Goal: Transaction & Acquisition: Purchase product/service

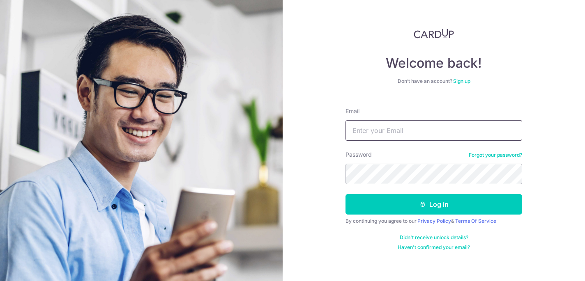
type input "[EMAIL_ADDRESS][DOMAIN_NAME]"
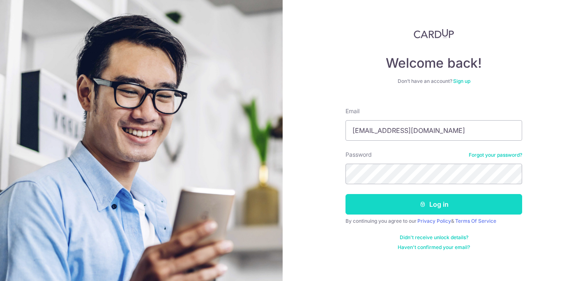
click at [433, 201] on button "Log in" at bounding box center [433, 204] width 177 height 21
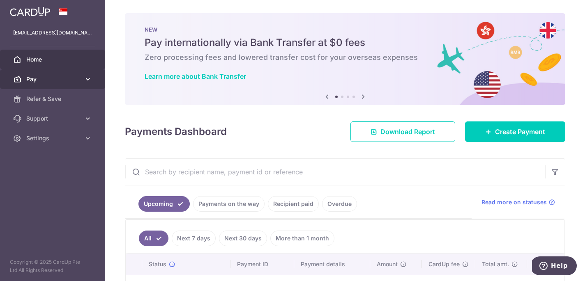
click at [87, 79] on icon at bounding box center [88, 79] width 8 height 8
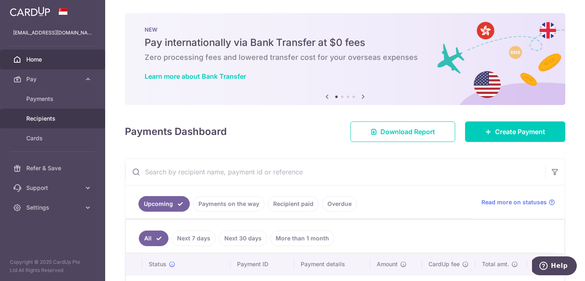
click at [48, 118] on span "Recipients" at bounding box center [53, 119] width 54 height 8
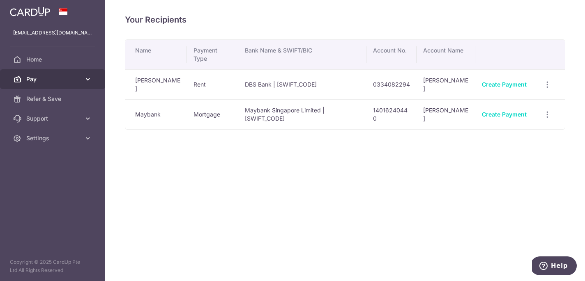
click at [41, 77] on span "Pay" at bounding box center [53, 79] width 54 height 8
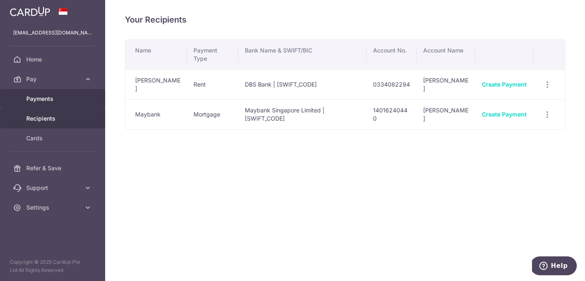
click at [45, 98] on span "Payments" at bounding box center [53, 99] width 54 height 8
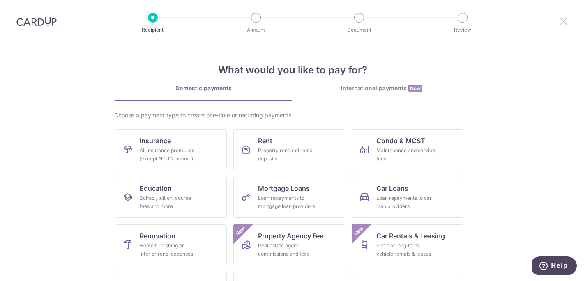
click at [561, 20] on icon at bounding box center [563, 21] width 10 height 10
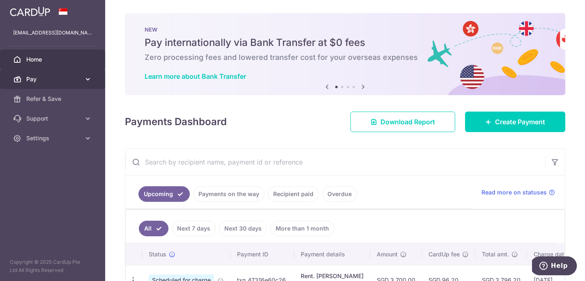
click at [89, 77] on icon at bounding box center [88, 79] width 8 height 8
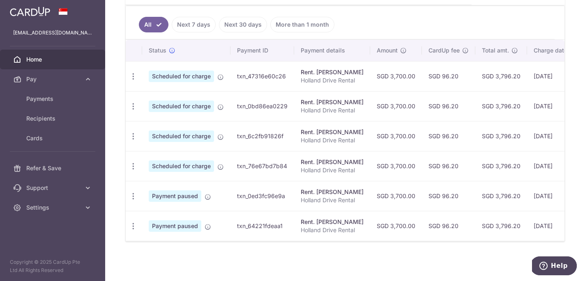
scroll to position [204, 0]
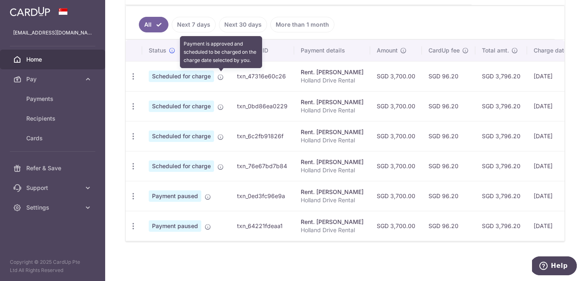
click at [220, 77] on icon at bounding box center [220, 77] width 7 height 7
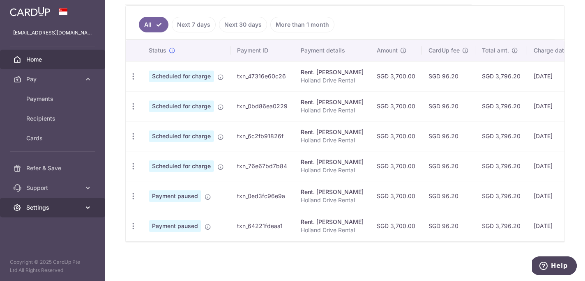
click at [86, 207] on icon at bounding box center [88, 208] width 8 height 8
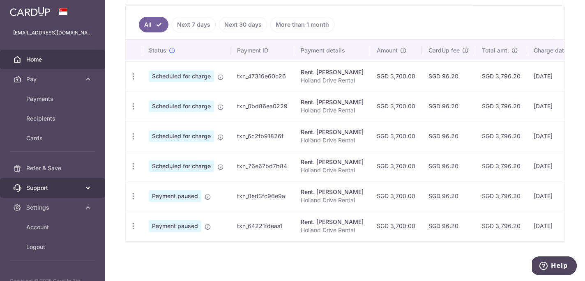
click at [90, 193] on link "Support" at bounding box center [52, 188] width 105 height 20
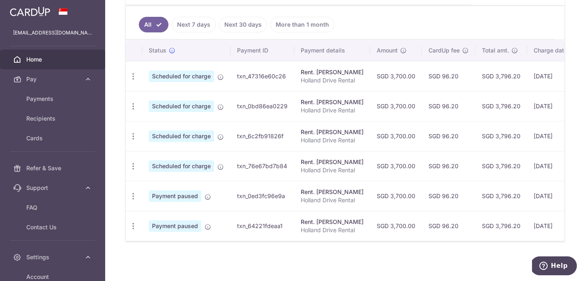
click at [551, 264] on span "Help" at bounding box center [544, 266] width 11 height 8
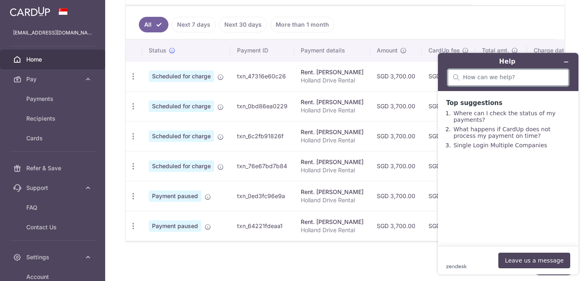
click at [502, 76] on input "search" at bounding box center [513, 77] width 100 height 7
type input "how to adjust date of payment"
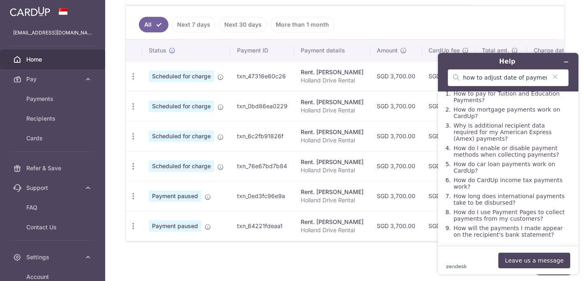
scroll to position [28, 0]
click at [565, 64] on icon "Minimise widget" at bounding box center [566, 62] width 6 height 6
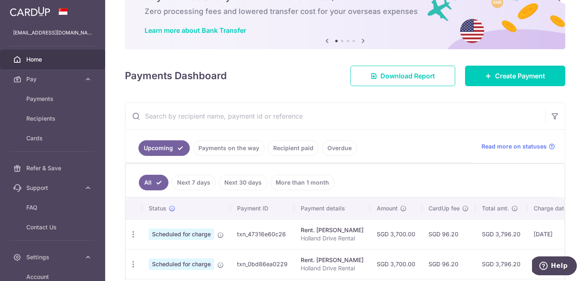
scroll to position [48, 0]
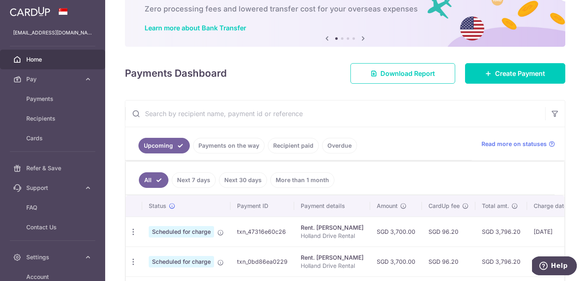
click at [195, 233] on span "Scheduled for charge" at bounding box center [181, 231] width 65 height 11
click at [133, 234] on icon "button" at bounding box center [133, 232] width 9 height 9
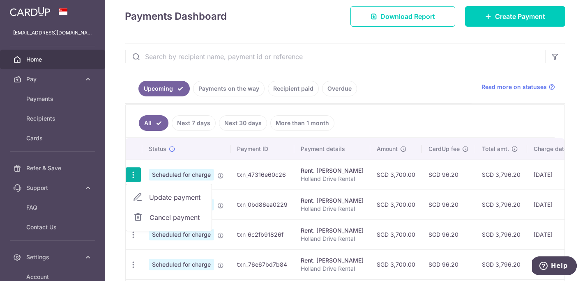
scroll to position [110, 0]
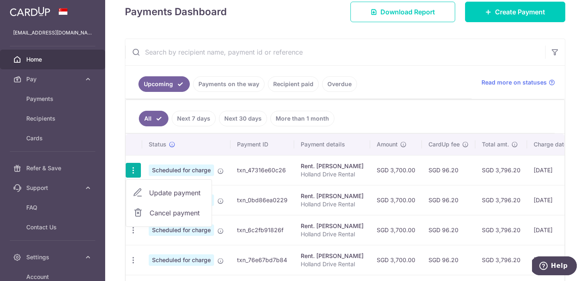
click at [178, 193] on span "Update payment" at bounding box center [177, 193] width 56 height 10
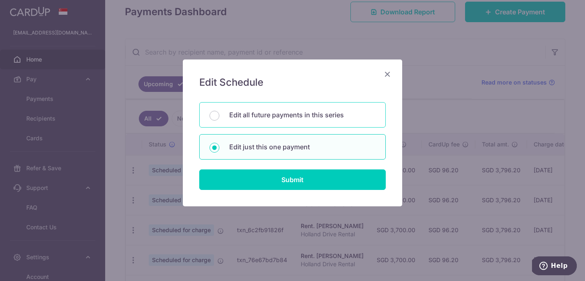
click at [248, 119] on p "Edit all future payments in this series" at bounding box center [302, 115] width 146 height 10
click at [219, 119] on input "Edit all future payments in this series" at bounding box center [214, 116] width 10 height 10
radio input "true"
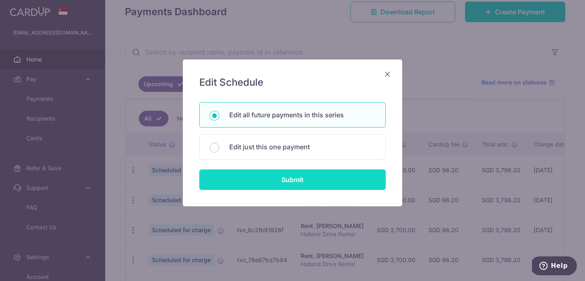
click at [294, 180] on input "Submit" at bounding box center [292, 180] width 186 height 21
radio input "true"
type input "3,700.00"
type input "Holland Drive Rental"
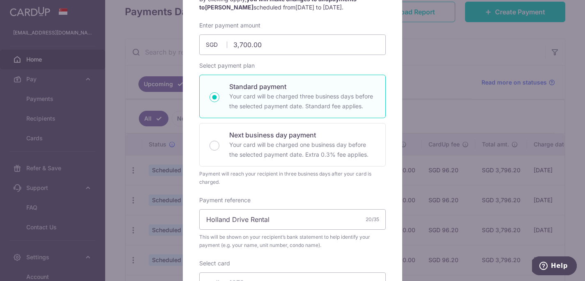
scroll to position [97, 0]
click at [261, 88] on p "Standard payment" at bounding box center [302, 87] width 146 height 10
click at [219, 93] on input "Standard payment Your card will be charged three business days before the selec…" at bounding box center [214, 98] width 10 height 10
radio input "true"
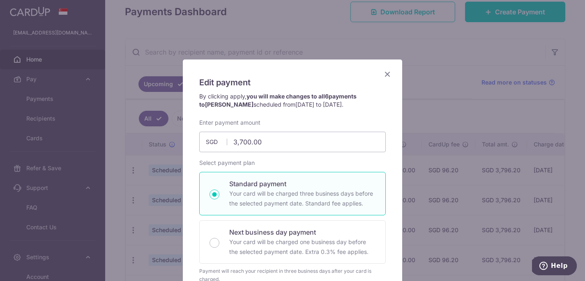
scroll to position [0, 0]
click at [385, 76] on icon "Close" at bounding box center [387, 74] width 10 height 10
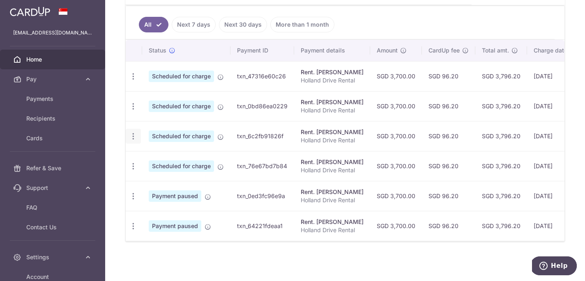
click at [134, 136] on icon "button" at bounding box center [133, 136] width 9 height 9
click at [117, 126] on div "× Pause Schedule Pause all future payments in this series Pause just this one p…" at bounding box center [345, 140] width 480 height 281
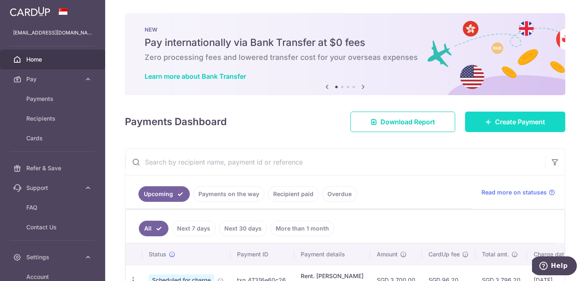
click at [513, 125] on span "Create Payment" at bounding box center [520, 122] width 50 height 10
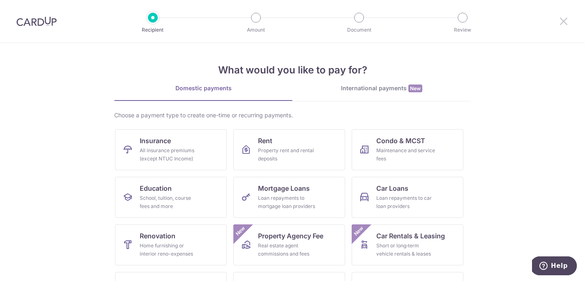
click at [562, 23] on icon at bounding box center [563, 21] width 10 height 10
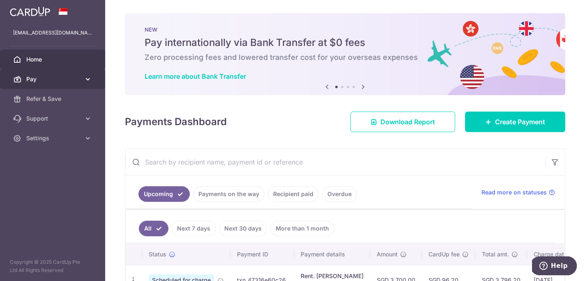
click at [85, 78] on icon at bounding box center [88, 79] width 8 height 8
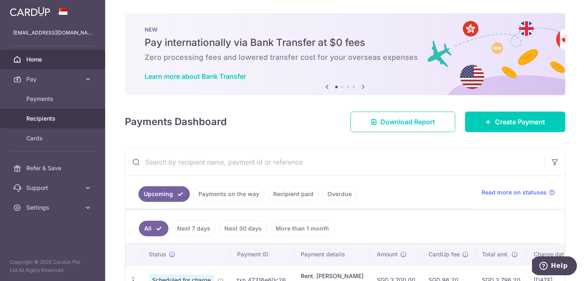
click at [48, 117] on span "Recipients" at bounding box center [53, 119] width 54 height 8
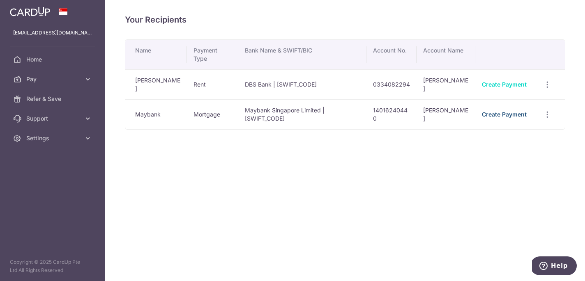
click at [507, 111] on link "Create Payment" at bounding box center [504, 114] width 45 height 7
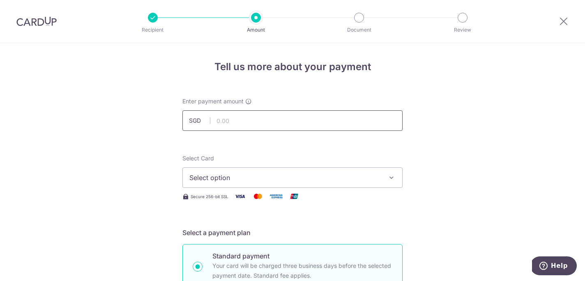
drag, startPoint x: 329, startPoint y: 115, endPoint x: 306, endPoint y: 119, distance: 23.4
click at [329, 115] on input "text" at bounding box center [292, 120] width 220 height 21
click at [306, 119] on input "text" at bounding box center [292, 120] width 220 height 21
type input "10,000.00"
click at [351, 179] on span "Select option" at bounding box center [284, 178] width 191 height 10
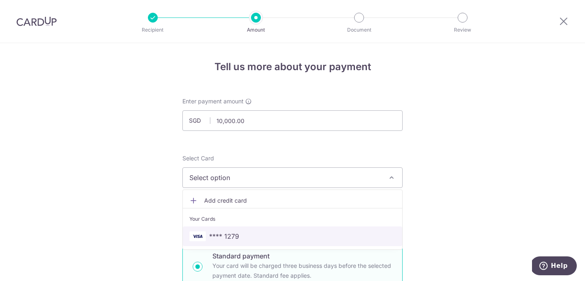
click at [314, 234] on span "**** 1279" at bounding box center [292, 237] width 206 height 10
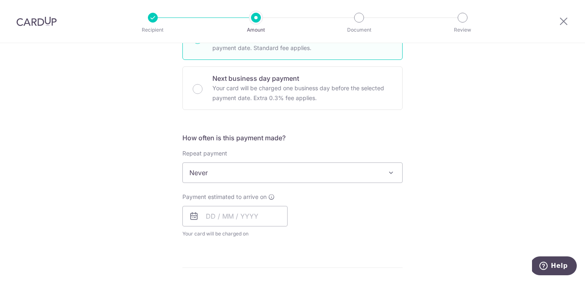
scroll to position [234, 0]
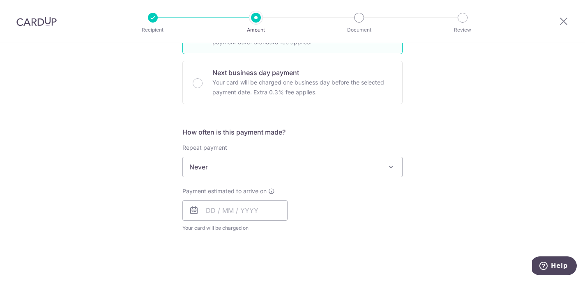
click at [392, 170] on span at bounding box center [391, 167] width 10 height 10
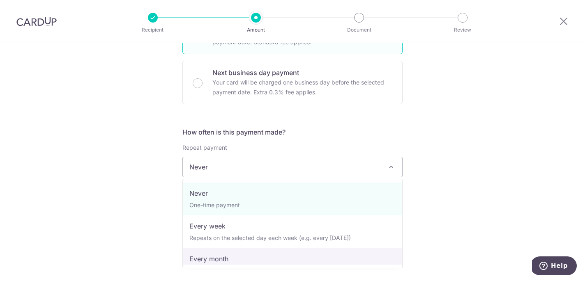
select select "3"
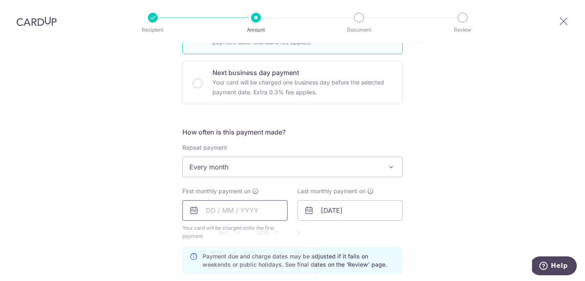
click at [258, 212] on input "text" at bounding box center [234, 210] width 105 height 21
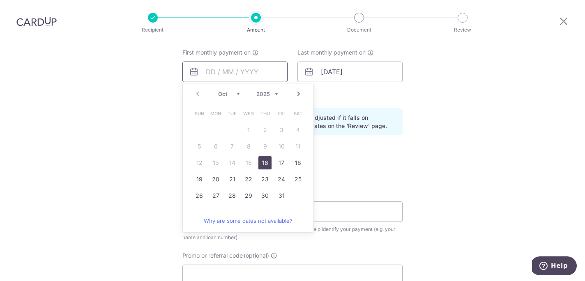
scroll to position [374, 0]
click at [218, 177] on link "20" at bounding box center [215, 177] width 13 height 13
type input "20/10/2025"
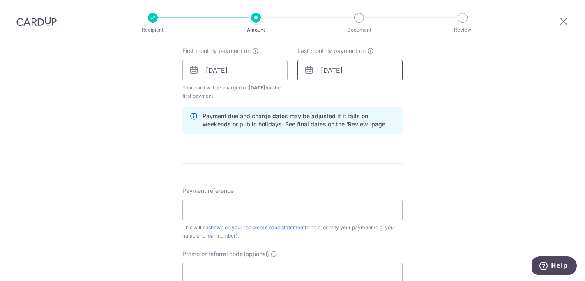
click at [369, 73] on input "31/07/2026" at bounding box center [349, 70] width 105 height 21
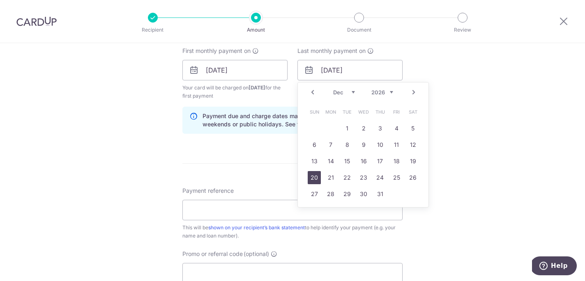
click at [319, 177] on link "20" at bounding box center [314, 177] width 13 height 13
type input "20/12/2026"
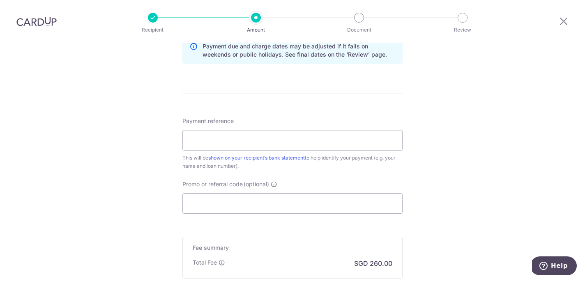
scroll to position [445, 0]
click at [361, 141] on input "Payment reference" at bounding box center [292, 139] width 220 height 21
type input "25 Jalan Telang Mortgage"
click at [273, 200] on input "Promo or referral code (optional)" at bounding box center [292, 203] width 220 height 21
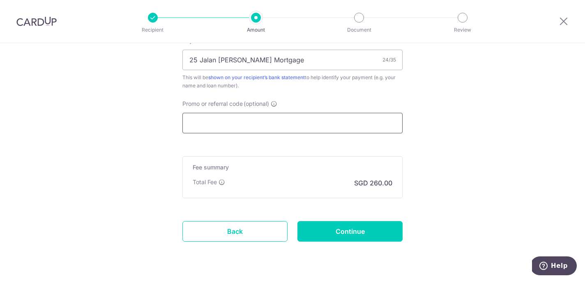
scroll to position [527, 0]
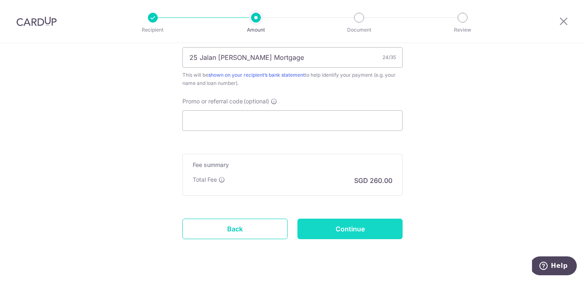
click at [335, 225] on input "Continue" at bounding box center [349, 229] width 105 height 21
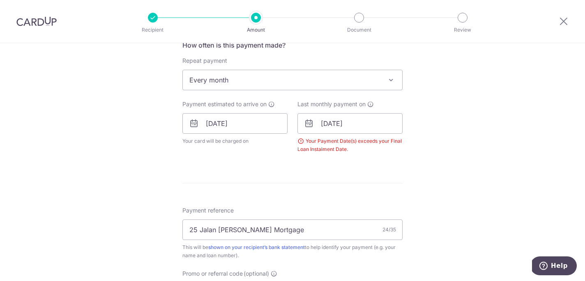
scroll to position [320, 0]
click at [386, 129] on input "[DATE]" at bounding box center [349, 124] width 105 height 21
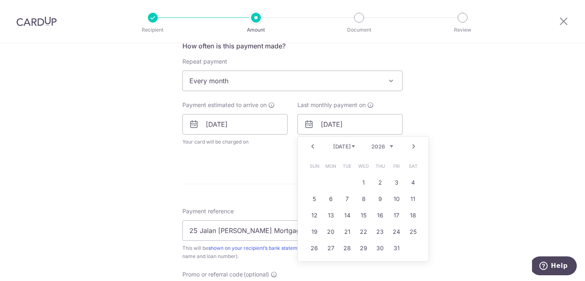
click at [462, 119] on div "Tell us more about your payment Enter payment amount SGD 10,000.00 10000.00 Sel…" at bounding box center [292, 98] width 585 height 751
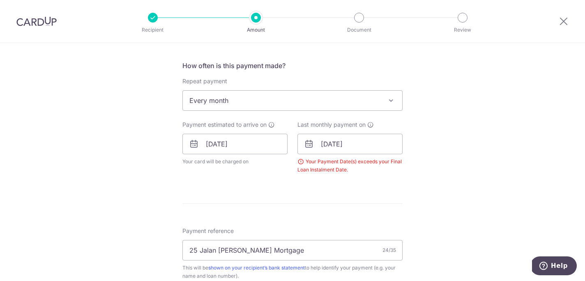
scroll to position [273, 0]
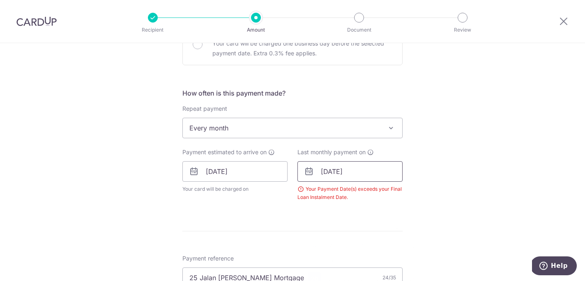
click at [373, 173] on input "[DATE]" at bounding box center [349, 171] width 105 height 21
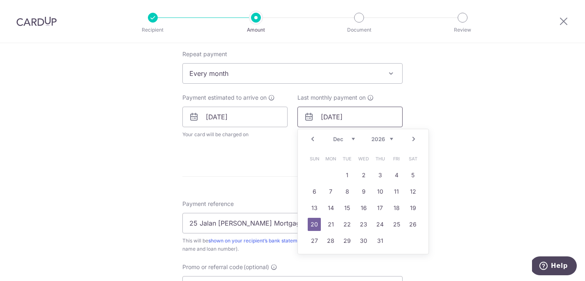
scroll to position [328, 0]
click at [464, 161] on div "Tell us more about your payment Enter payment amount SGD 10,000.00 10000.00 Sel…" at bounding box center [292, 90] width 585 height 751
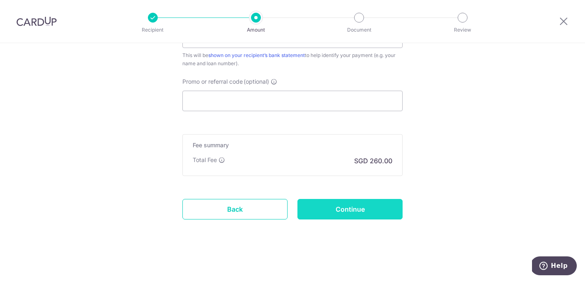
scroll to position [513, 0]
click at [366, 210] on input "Continue" at bounding box center [349, 209] width 105 height 21
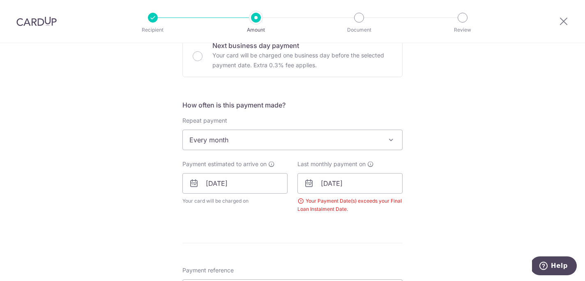
scroll to position [263, 0]
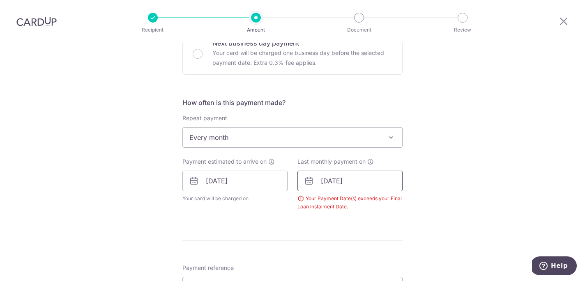
click at [368, 179] on input "20/12/2026" at bounding box center [349, 181] width 105 height 21
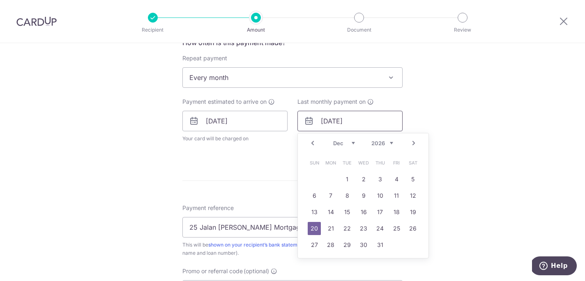
scroll to position [354, 0]
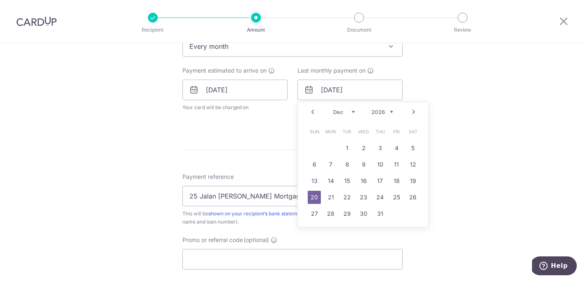
click at [269, 138] on form "Enter payment amount SGD 10,000.00 10000.00 Select Card **** 1279 Add credit ca…" at bounding box center [292, 72] width 220 height 658
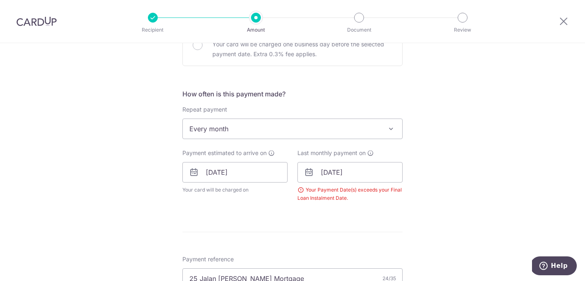
scroll to position [278, 0]
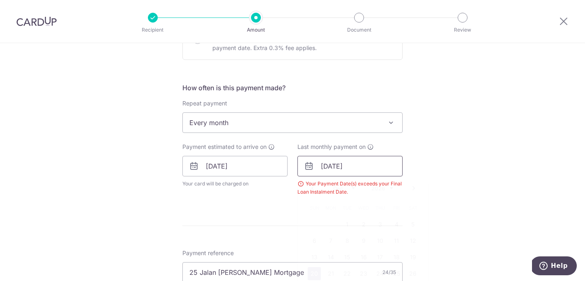
click at [352, 166] on input "20/12/2026" at bounding box center [349, 166] width 105 height 21
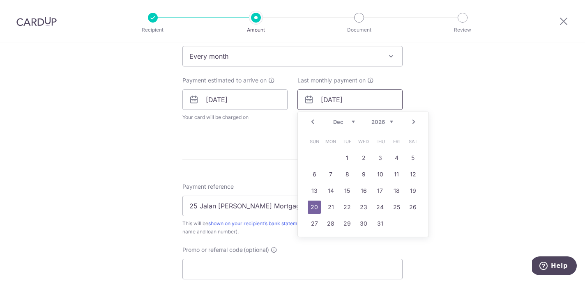
scroll to position [345, 0]
click at [332, 207] on link "20" at bounding box center [330, 206] width 13 height 13
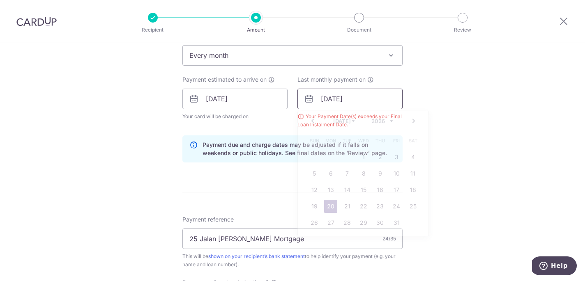
click at [359, 106] on input "20/07/2026" at bounding box center [349, 99] width 105 height 21
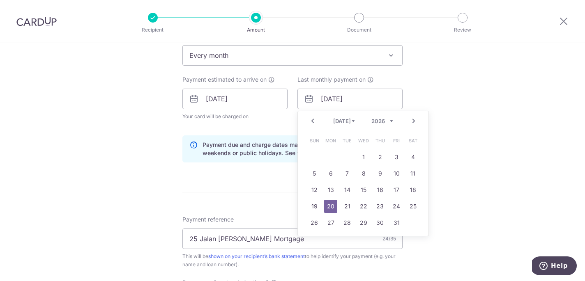
click at [355, 121] on div "Jan Feb Mar Apr May Jun Jul Aug Sep Oct Nov Dec 2025 2026 2027 2028 2029 2030 2…" at bounding box center [363, 121] width 60 height 7
click at [332, 207] on link "20" at bounding box center [330, 206] width 13 height 13
type input "[DATE]"
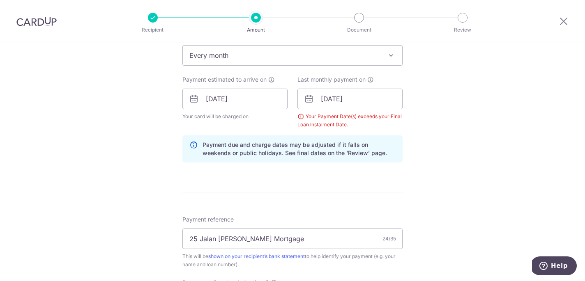
click at [331, 124] on div "Your Payment Date(s) exceeds your Final Loan Instalment Date." at bounding box center [349, 121] width 105 height 16
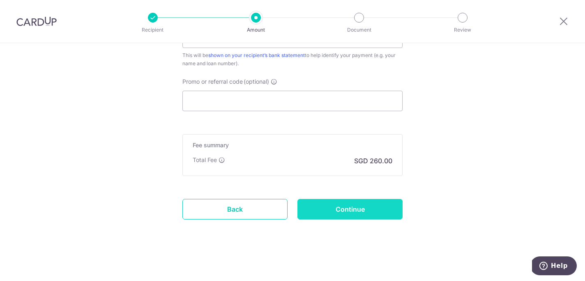
scroll to position [547, 0]
click at [345, 214] on input "Continue" at bounding box center [349, 209] width 105 height 21
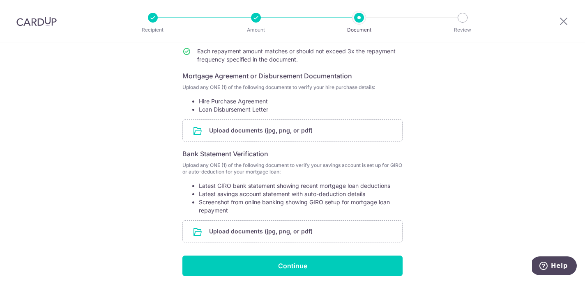
scroll to position [132, 0]
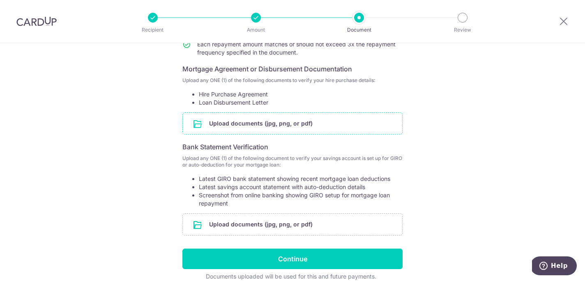
click at [260, 125] on input "file" at bounding box center [292, 123] width 219 height 21
click at [293, 123] on input "file" at bounding box center [292, 123] width 219 height 21
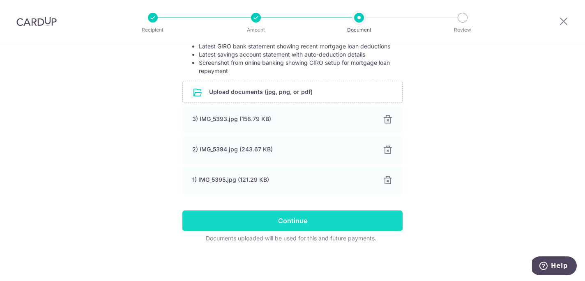
scroll to position [298, 0]
click at [257, 220] on input "Continue" at bounding box center [292, 221] width 220 height 21
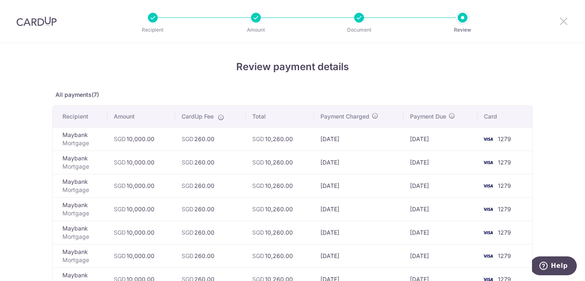
click at [562, 22] on icon at bounding box center [563, 21] width 10 height 10
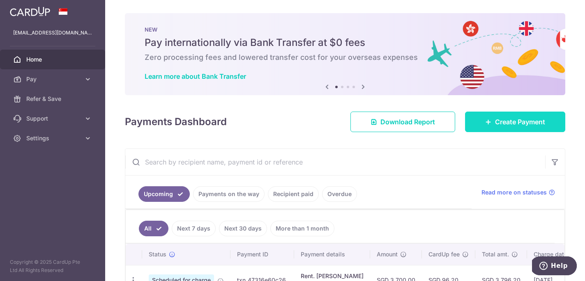
click at [499, 124] on span "Create Payment" at bounding box center [520, 122] width 50 height 10
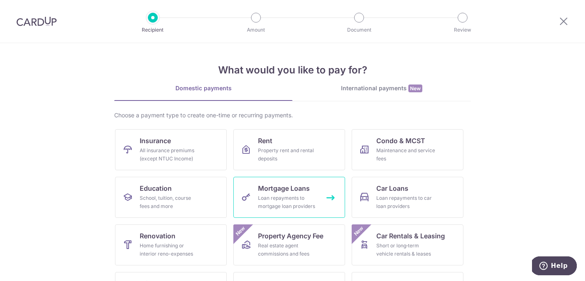
click at [277, 194] on div "Loan repayments to mortgage loan providers" at bounding box center [287, 202] width 59 height 16
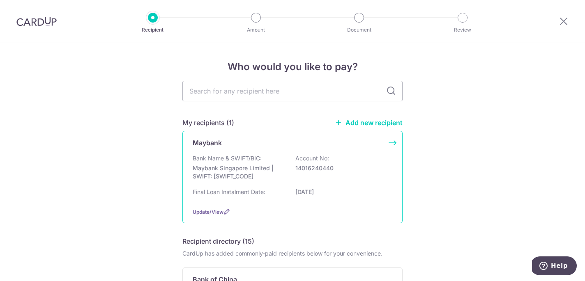
click at [237, 156] on p "Bank Name & SWIFT/BIC:" at bounding box center [227, 158] width 69 height 8
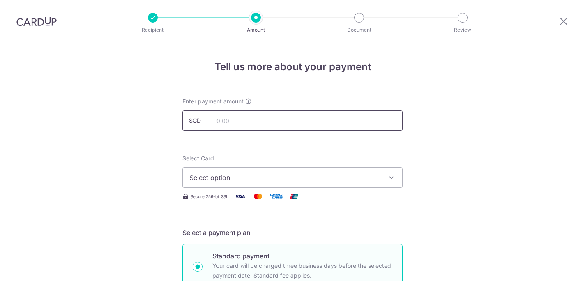
click at [246, 122] on input "text" at bounding box center [292, 120] width 220 height 21
type input "10,000.00"
click at [305, 173] on span "Select option" at bounding box center [284, 178] width 191 height 10
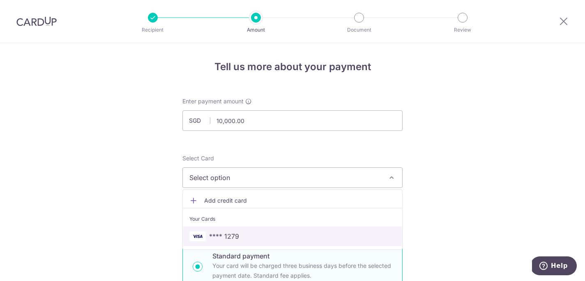
click at [284, 239] on span "**** 1279" at bounding box center [292, 237] width 206 height 10
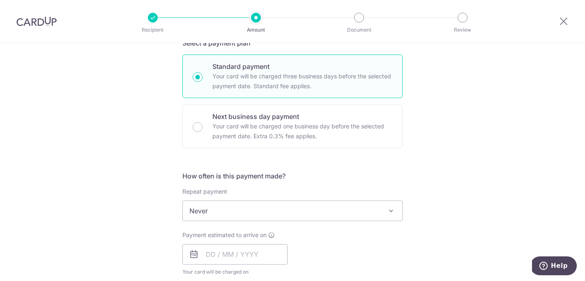
scroll to position [218, 0]
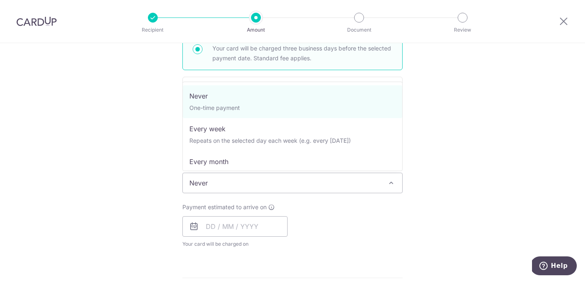
click at [335, 184] on span "Never" at bounding box center [292, 183] width 219 height 20
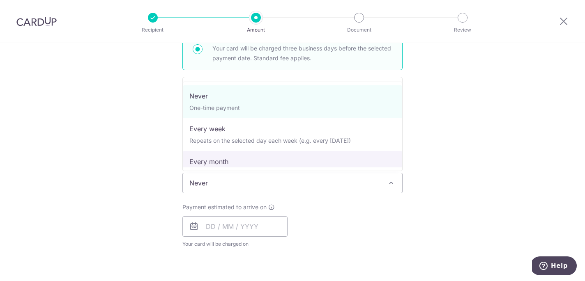
select select "3"
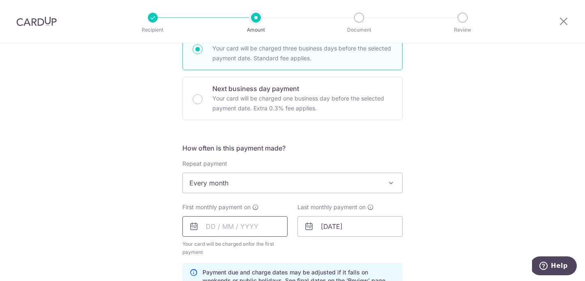
click at [237, 223] on input "text" at bounding box center [234, 226] width 105 height 21
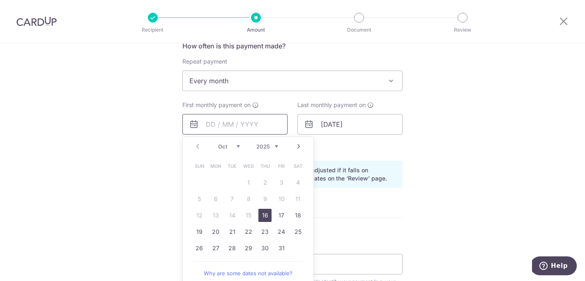
scroll to position [352, 0]
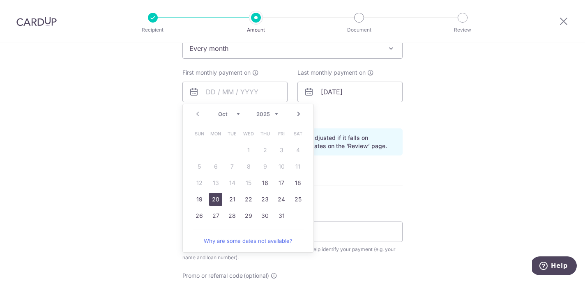
click at [214, 198] on link "20" at bounding box center [215, 199] width 13 height 13
type input "[DATE]"
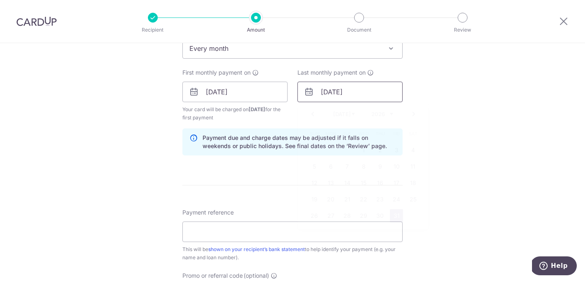
click at [343, 91] on input "31/07/2026" at bounding box center [349, 92] width 105 height 21
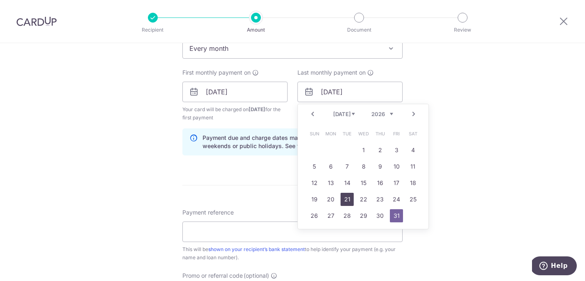
click at [349, 197] on link "21" at bounding box center [346, 199] width 13 height 13
type input "21/07/2026"
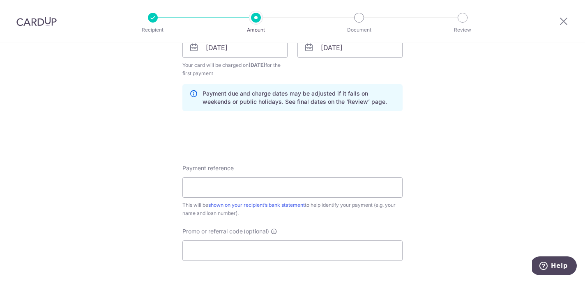
scroll to position [400, 0]
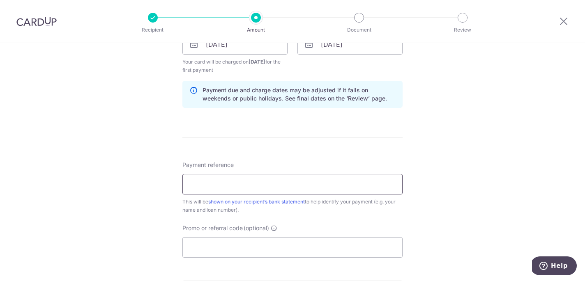
click at [289, 184] on input "Payment reference" at bounding box center [292, 184] width 220 height 21
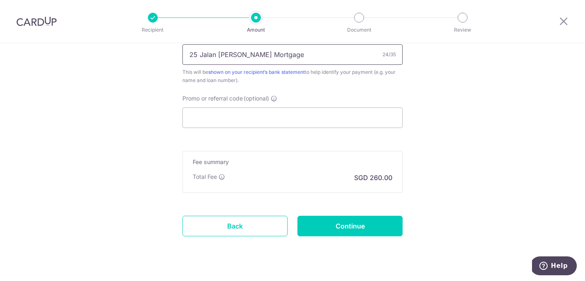
scroll to position [541, 0]
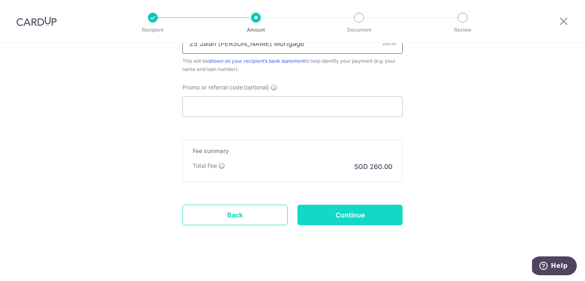
type input "25 Jalan [PERSON_NAME] Mortgage"
click at [342, 217] on input "Continue" at bounding box center [349, 215] width 105 height 21
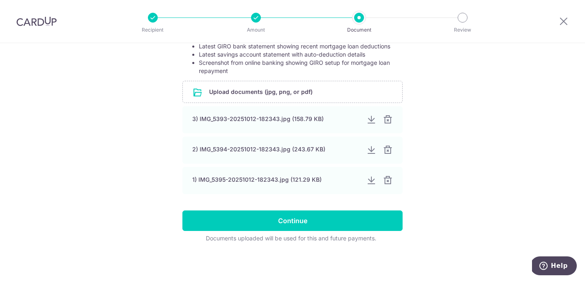
scroll to position [301, 0]
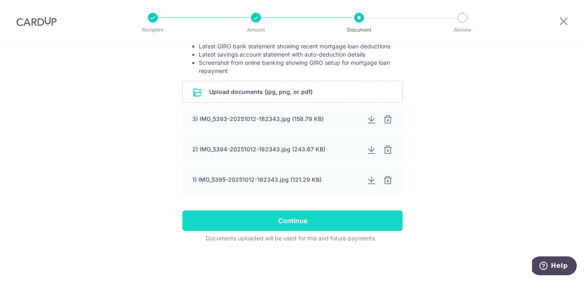
click at [331, 221] on input "Continue" at bounding box center [292, 221] width 220 height 21
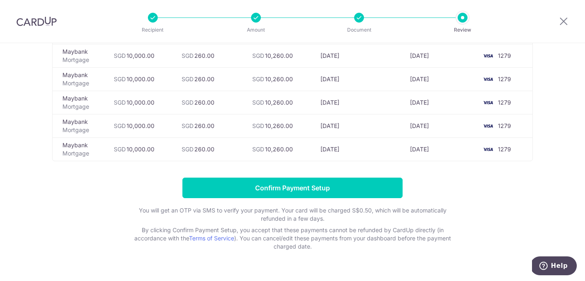
scroll to position [201, 0]
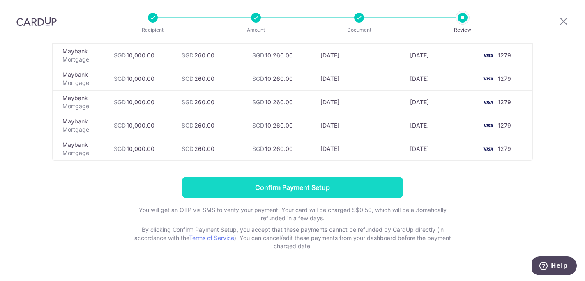
click at [310, 189] on input "Confirm Payment Setup" at bounding box center [292, 187] width 220 height 21
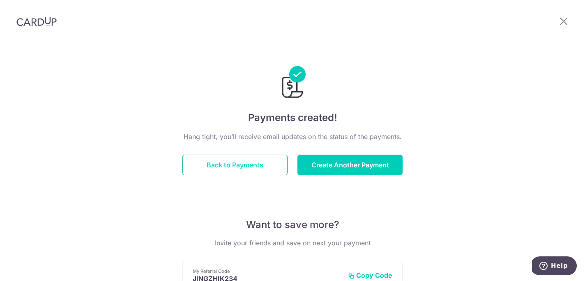
click at [236, 167] on button "Back to Payments" at bounding box center [234, 165] width 105 height 21
